Goal: Browse casually

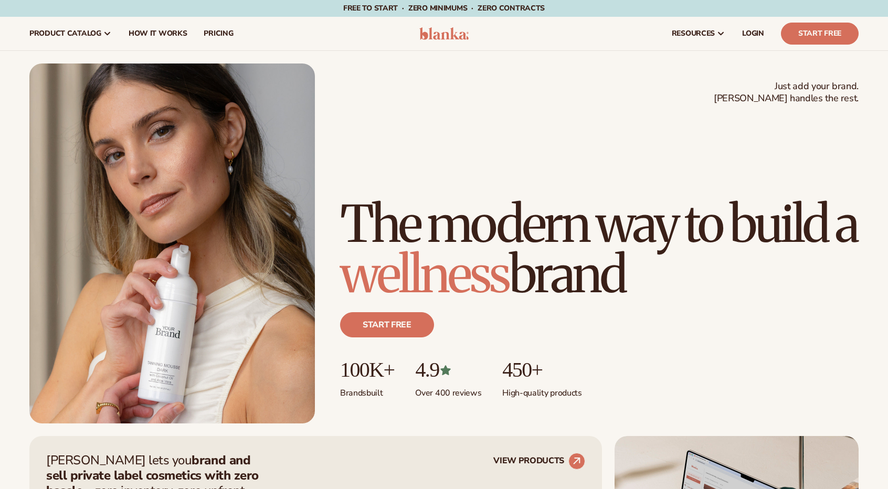
drag, startPoint x: 348, startPoint y: 157, endPoint x: 643, endPoint y: 274, distance: 316.7
click at [643, 274] on h1 "The modern way to build a wellness brand" at bounding box center [599, 249] width 518 height 101
copy h1 "The modern way to build a wellness brand"
click at [730, 281] on h1 "The modern way to build a wellness brand" at bounding box center [599, 249] width 518 height 101
drag, startPoint x: 348, startPoint y: 165, endPoint x: 629, endPoint y: 289, distance: 306.3
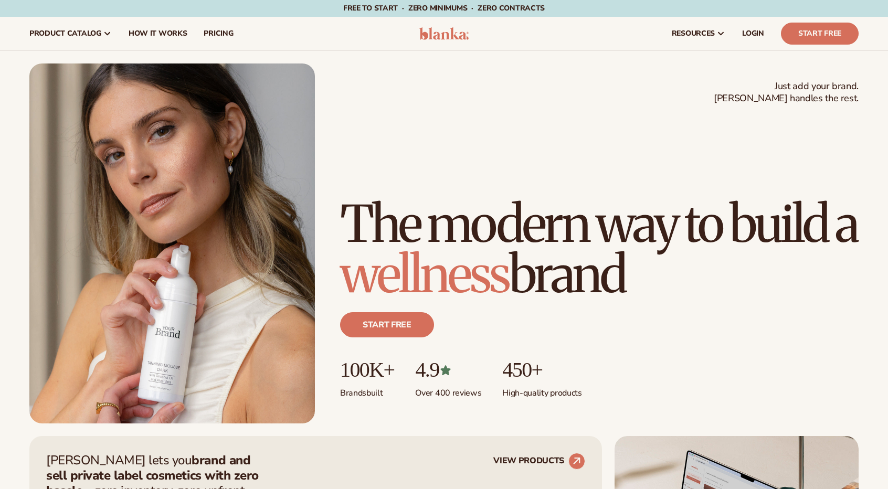
click at [629, 289] on h1 "The modern way to build a wellness brand" at bounding box center [599, 249] width 518 height 101
copy h1 "The modern way to build a wellness brand"
click at [434, 38] on img at bounding box center [444, 33] width 50 height 13
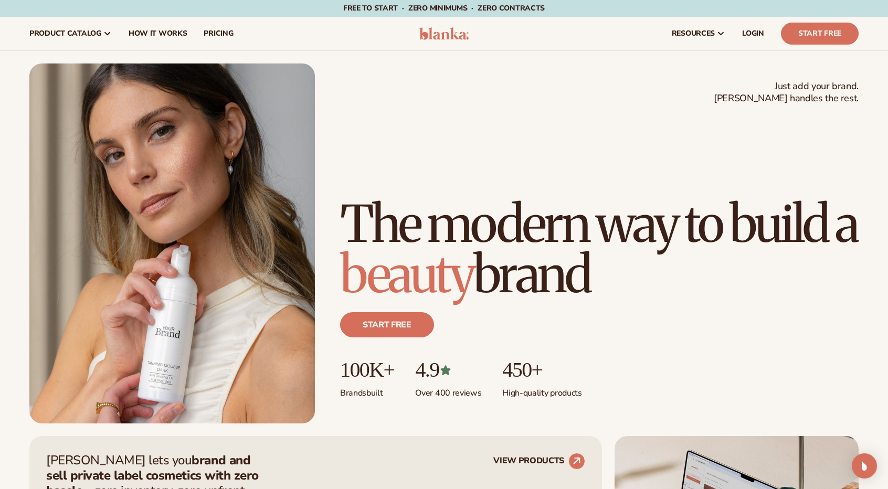
drag, startPoint x: 349, startPoint y: 172, endPoint x: 633, endPoint y: 270, distance: 300.0
click at [633, 270] on h1 "The modern way to build a beauty brand" at bounding box center [599, 249] width 518 height 101
copy h1 "The modern way to build a makeup brand"
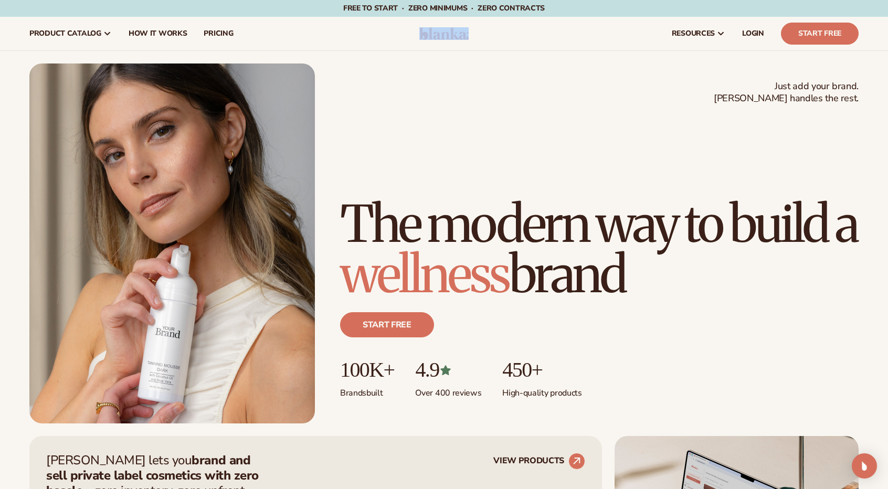
drag, startPoint x: 416, startPoint y: 29, endPoint x: 471, endPoint y: 31, distance: 55.7
click at [471, 31] on header "Cart product catalog The Lab by Blanka" at bounding box center [444, 34] width 888 height 34
